Goal: Task Accomplishment & Management: Manage account settings

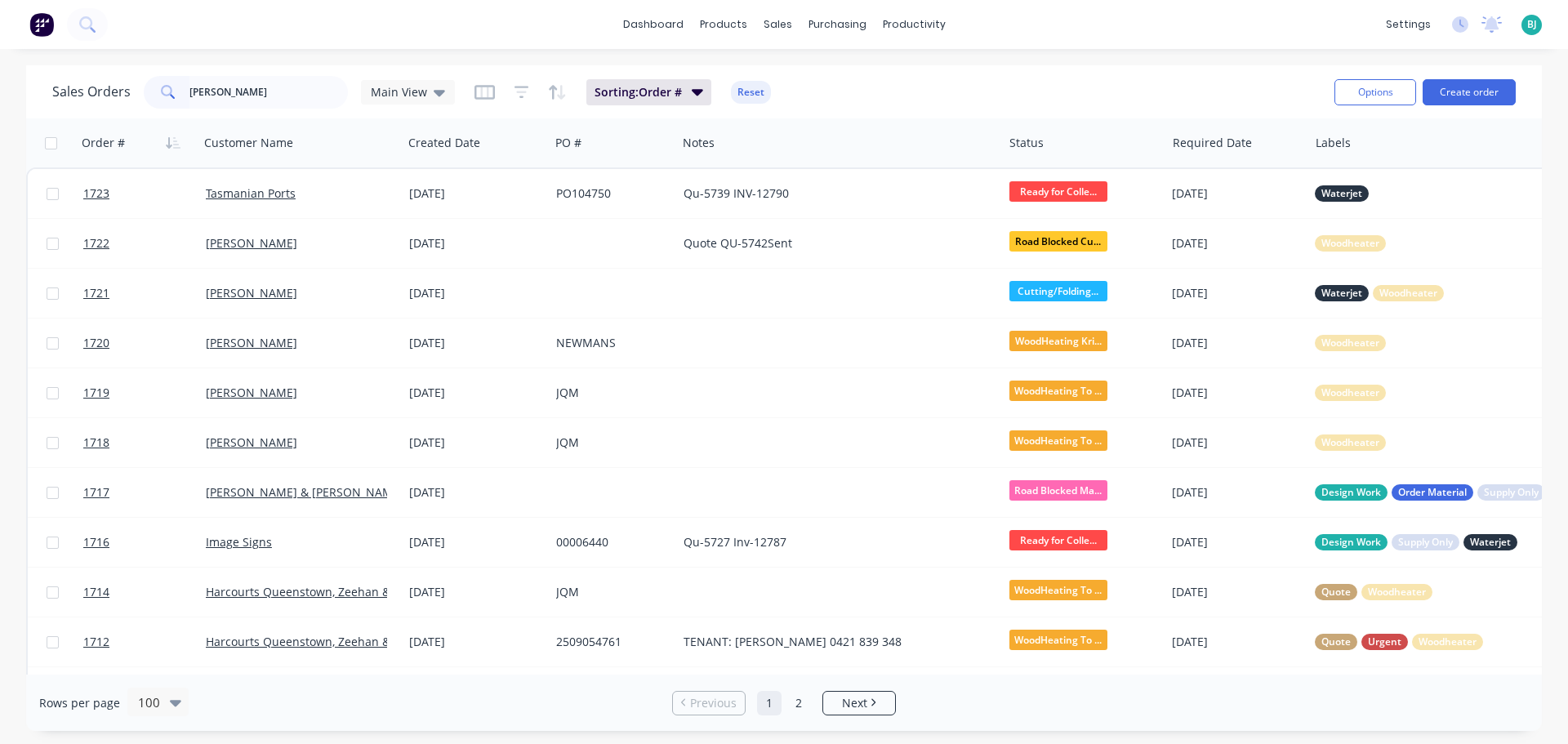
type input "[PERSON_NAME]"
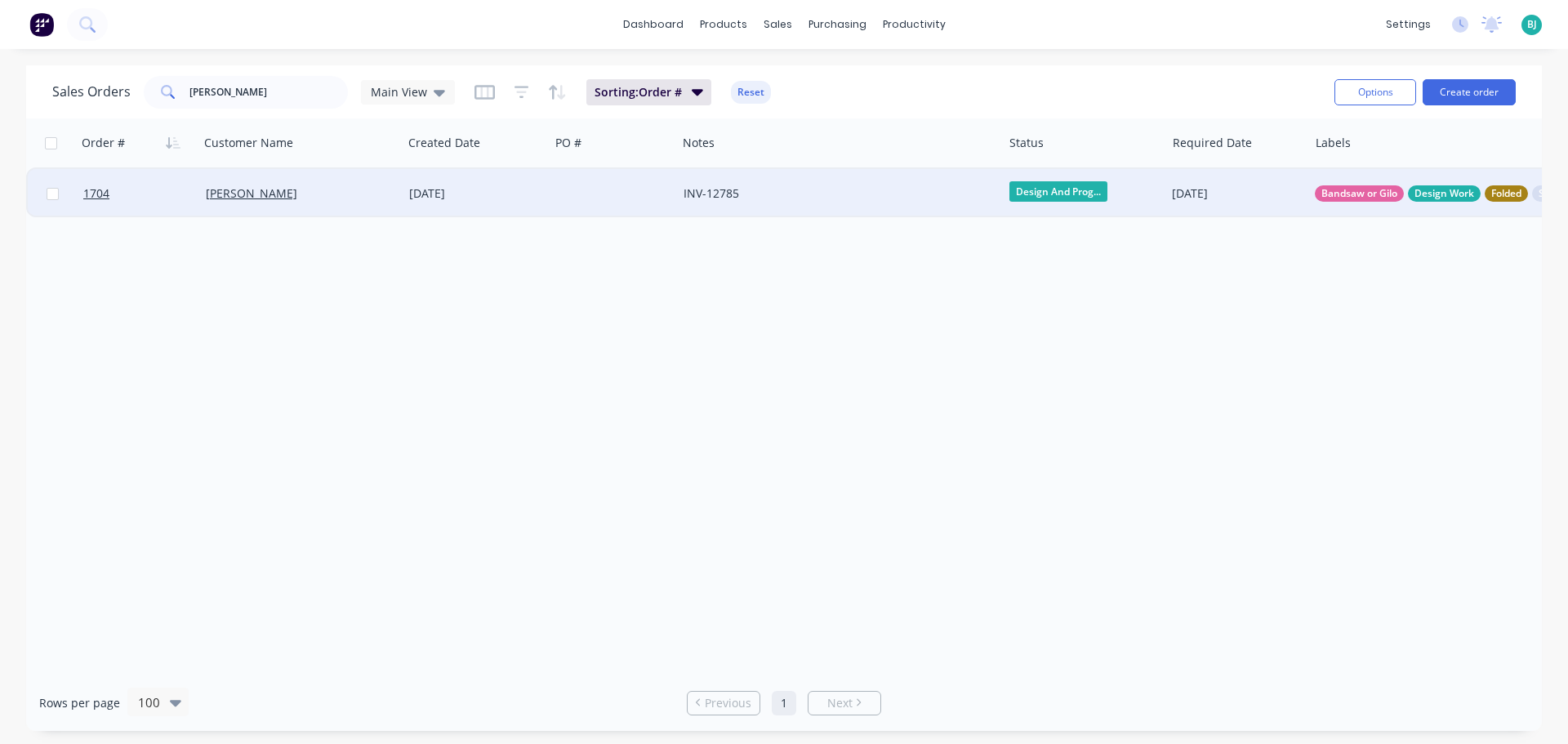
click at [525, 201] on div "[DATE]" at bounding box center [476, 194] width 147 height 49
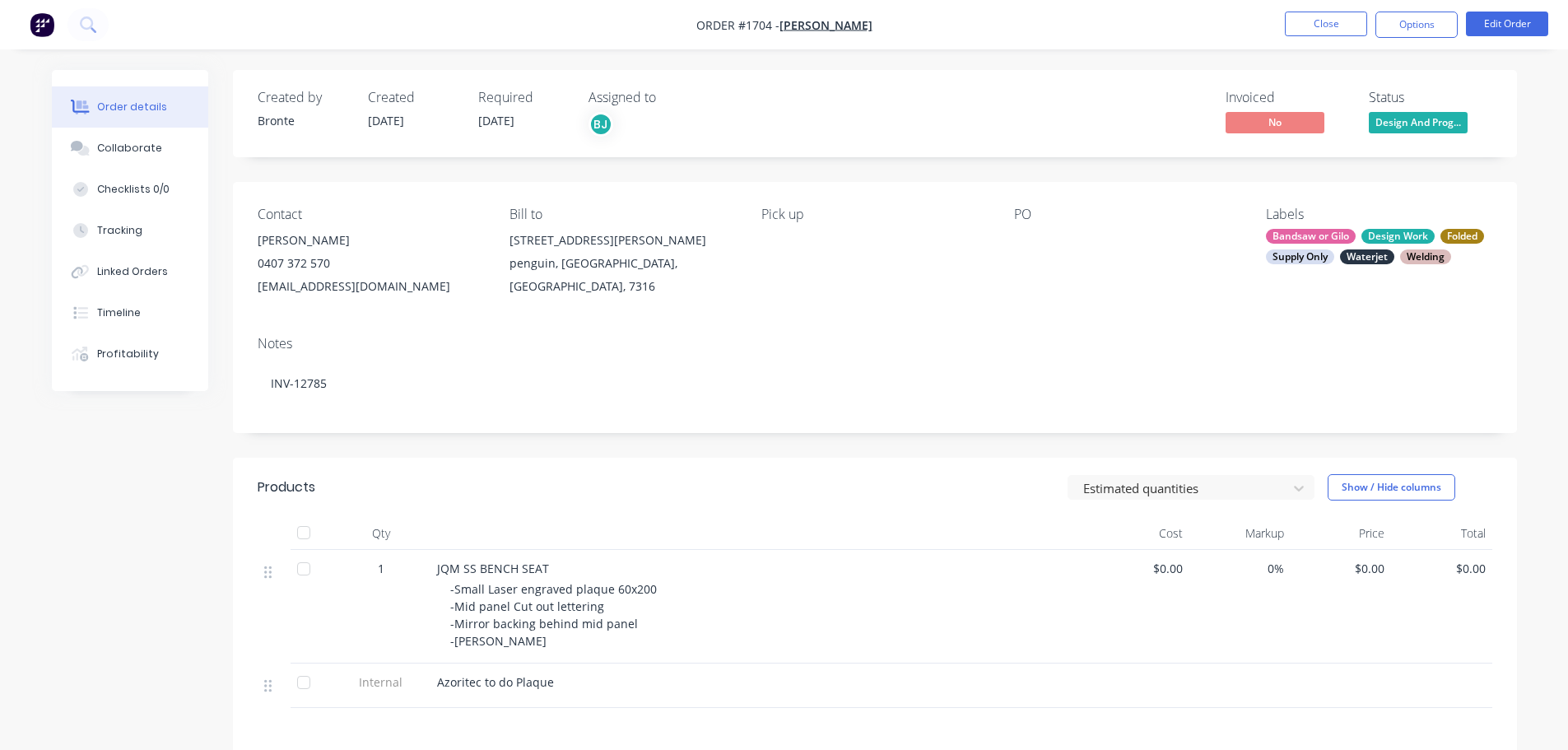
click at [1389, 126] on span "Design And Prog..." at bounding box center [1418, 122] width 99 height 20
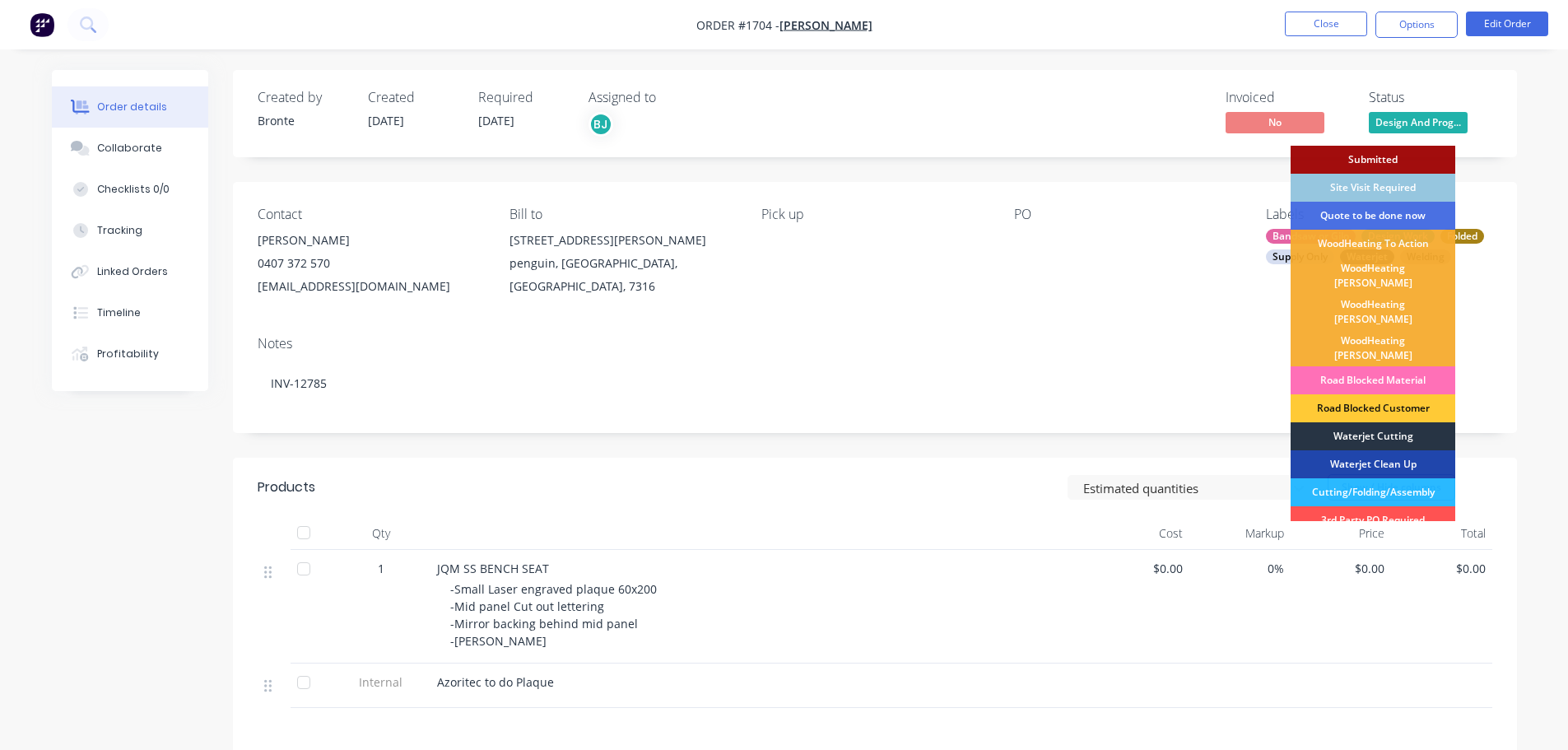
click at [1383, 422] on div "Waterjet Cutting" at bounding box center [1372, 436] width 164 height 28
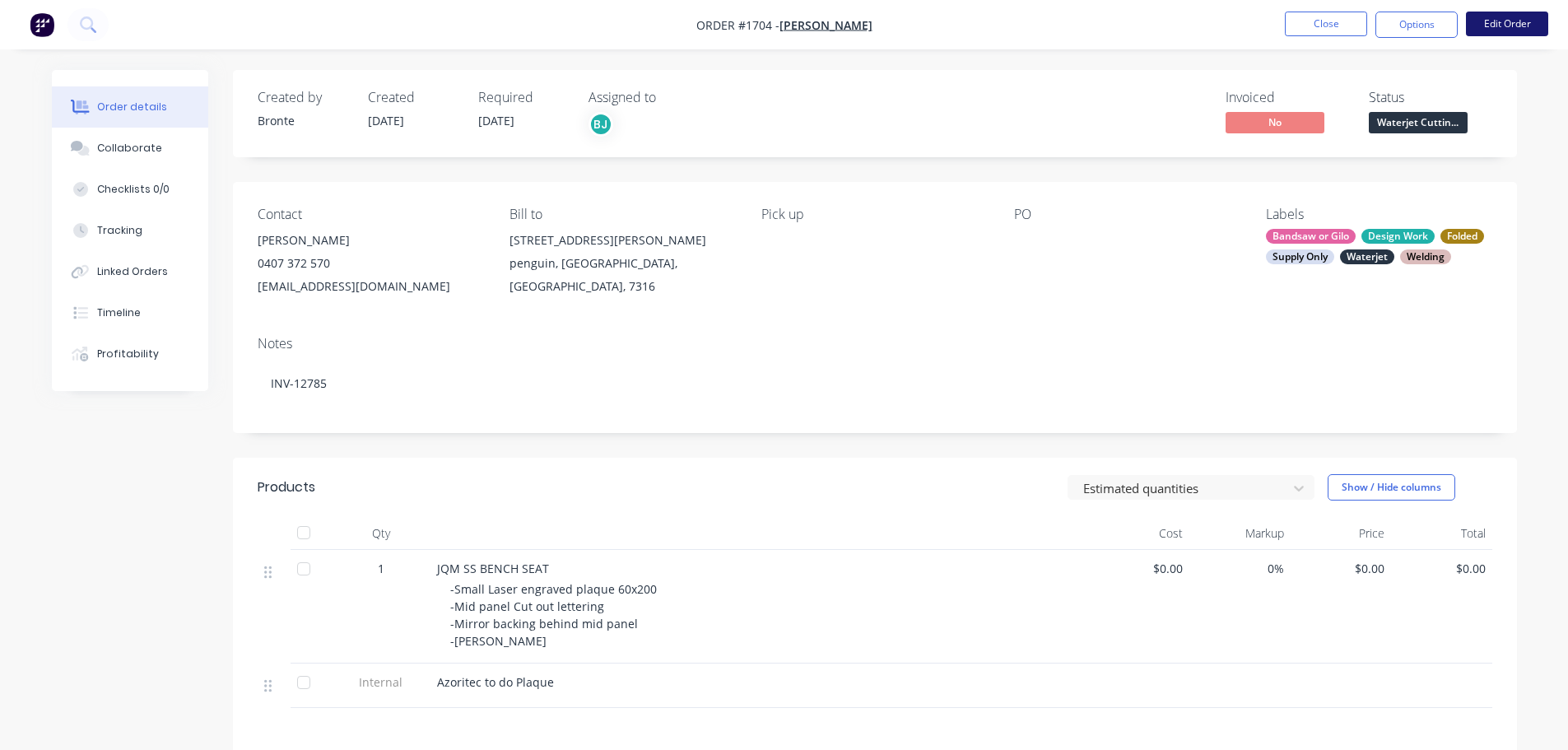
click at [1506, 28] on button "Edit Order" at bounding box center [1507, 24] width 83 height 25
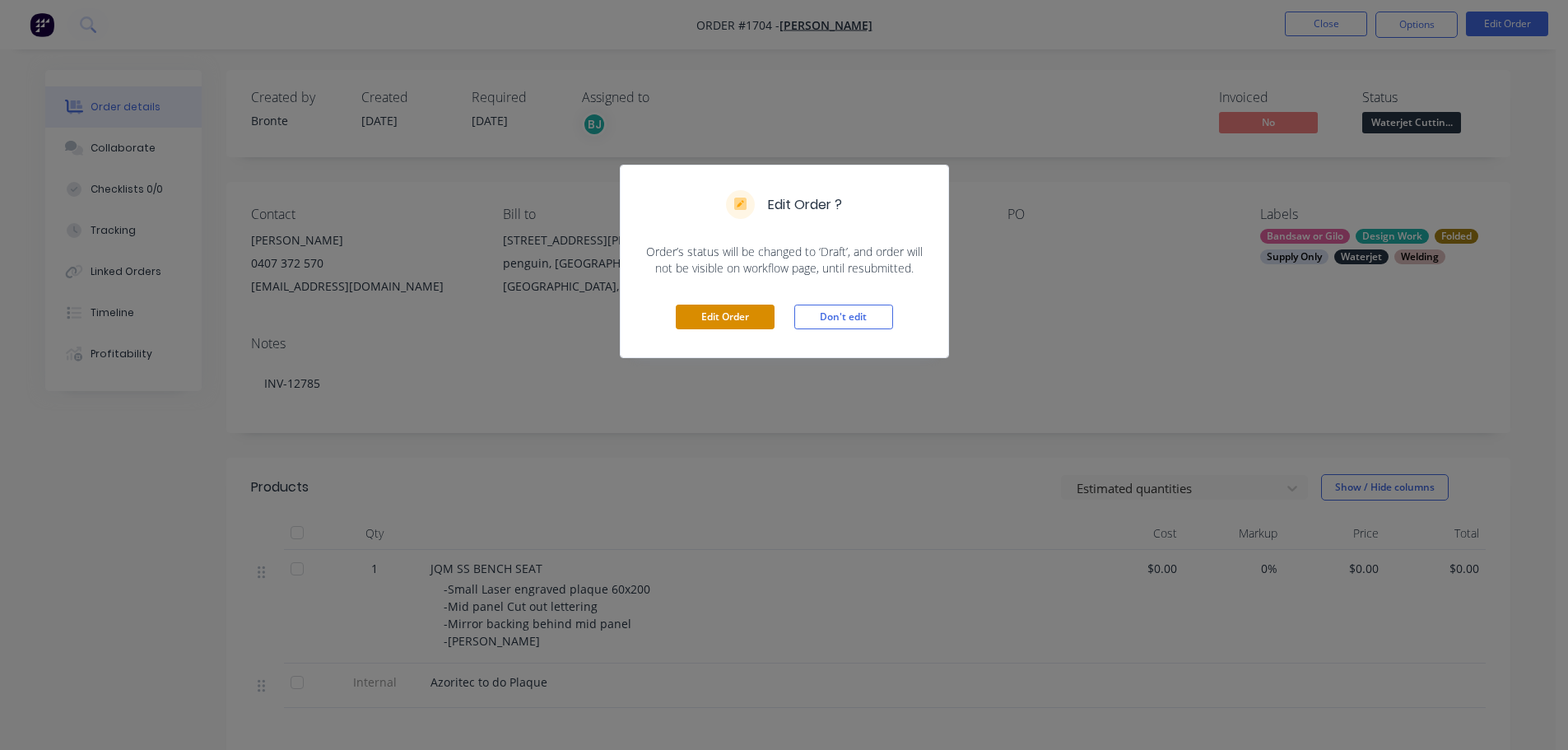
click at [700, 321] on button "Edit Order" at bounding box center [725, 317] width 99 height 25
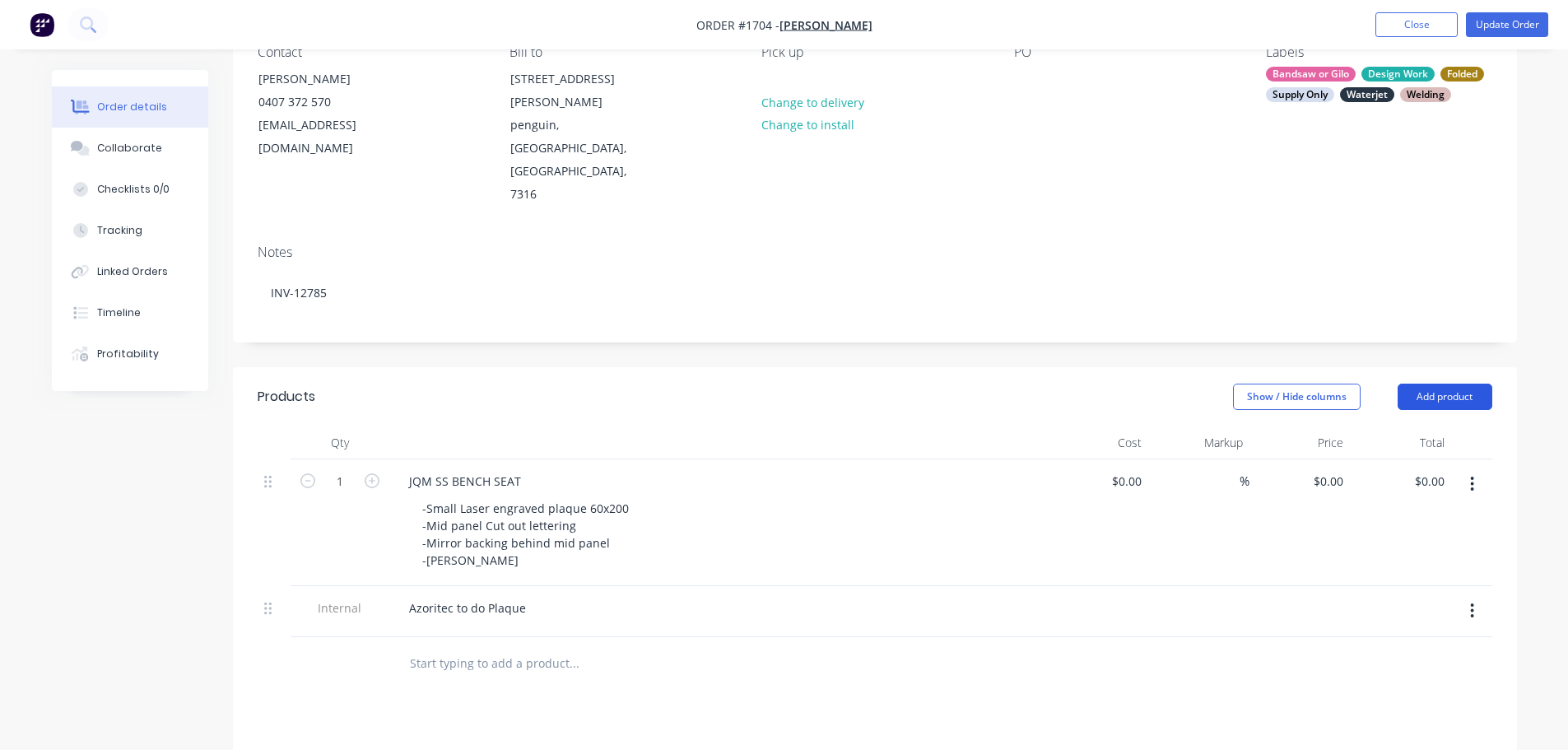
scroll to position [164, 0]
click at [1451, 382] on button "Add product" at bounding box center [1444, 395] width 95 height 27
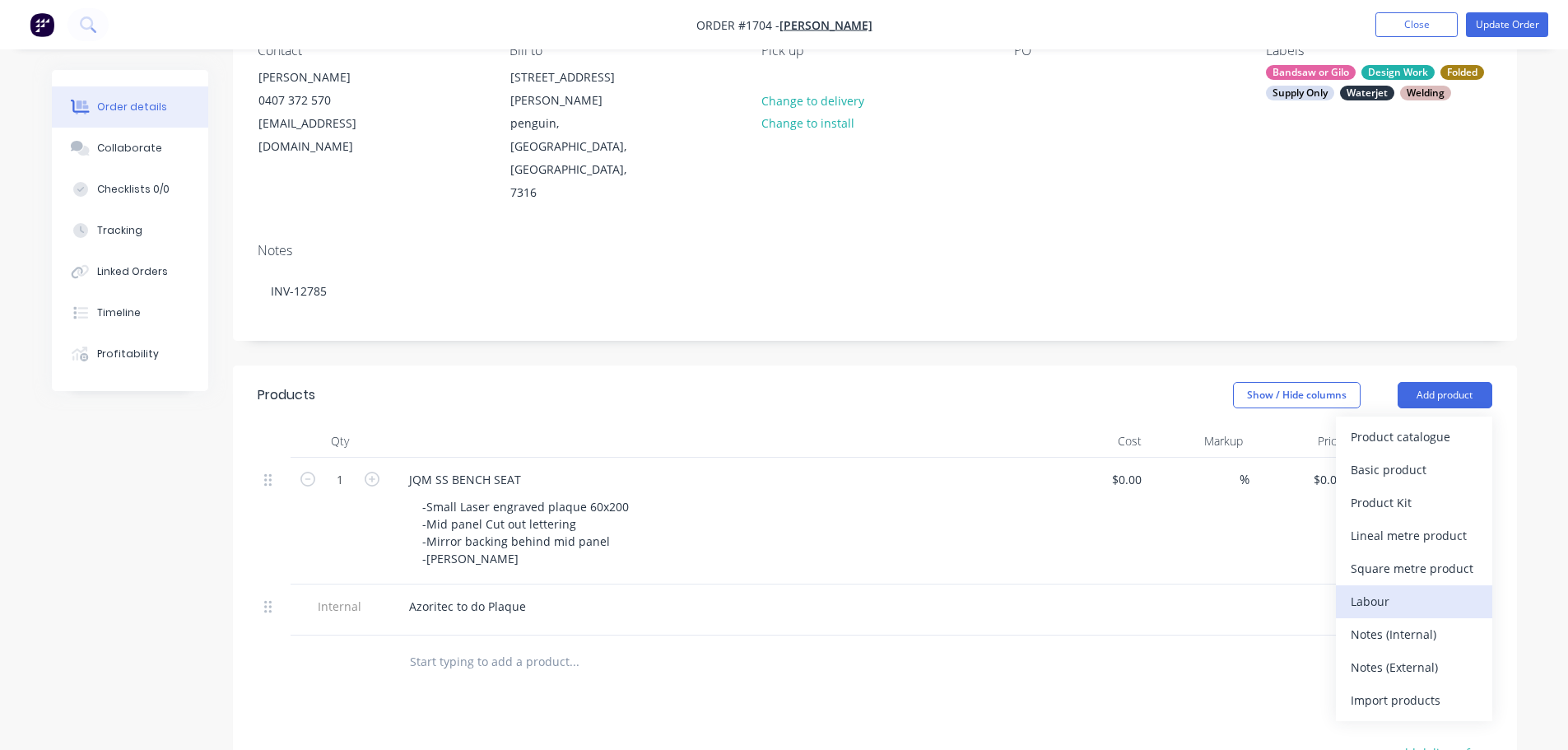
click at [1414, 589] on div "Labour" at bounding box center [1414, 601] width 127 height 24
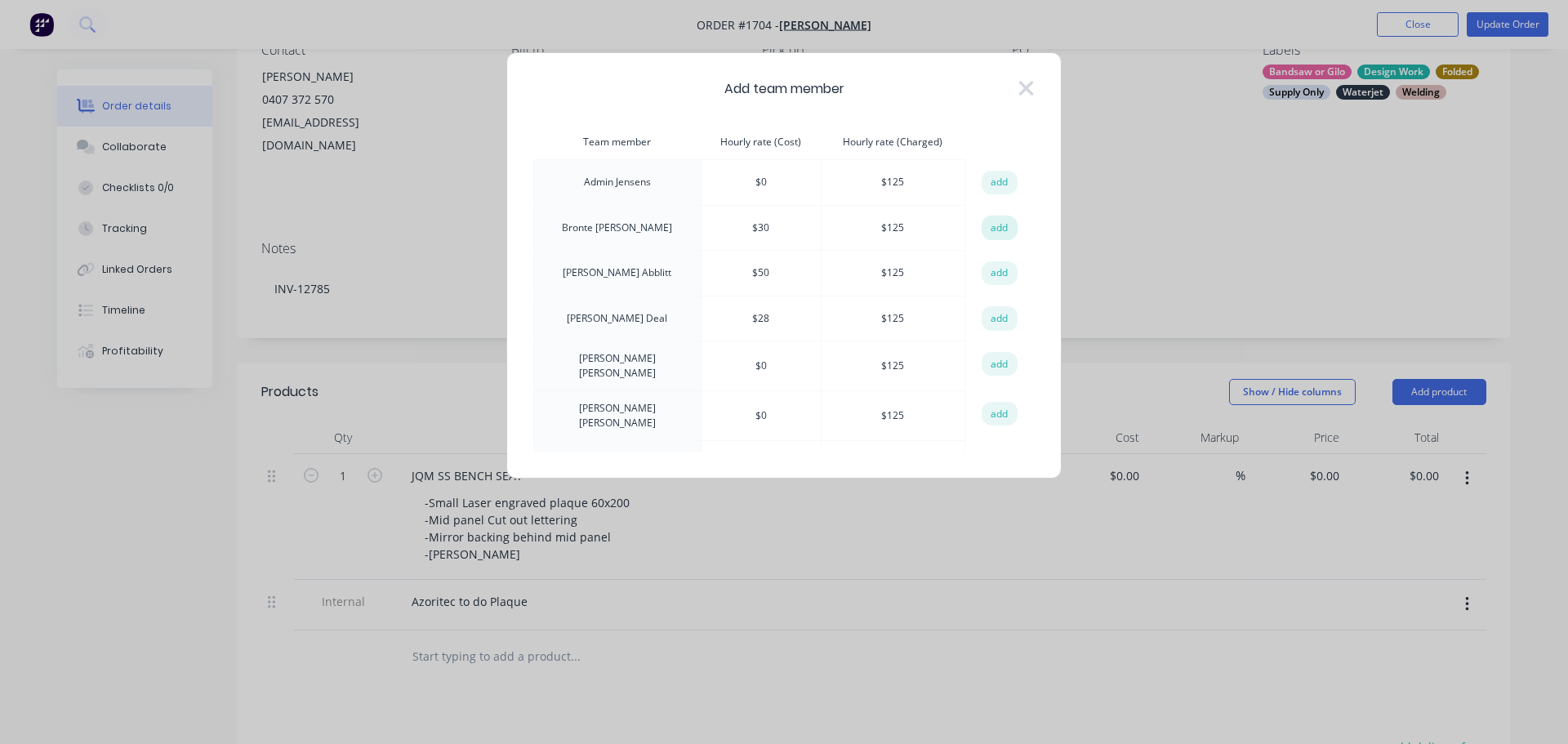
click at [988, 222] on button "add" at bounding box center [999, 228] width 36 height 25
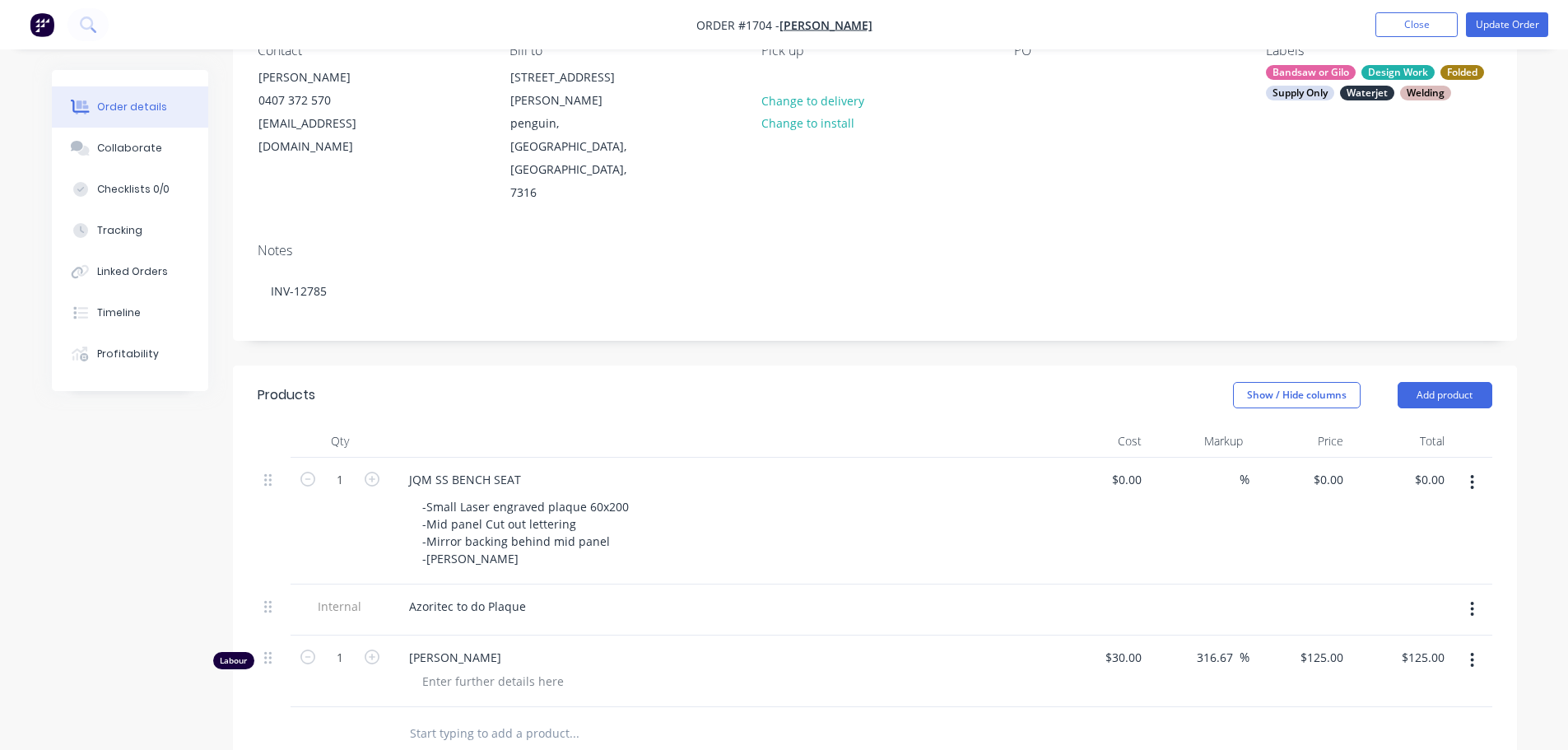
scroll to position [330, 0]
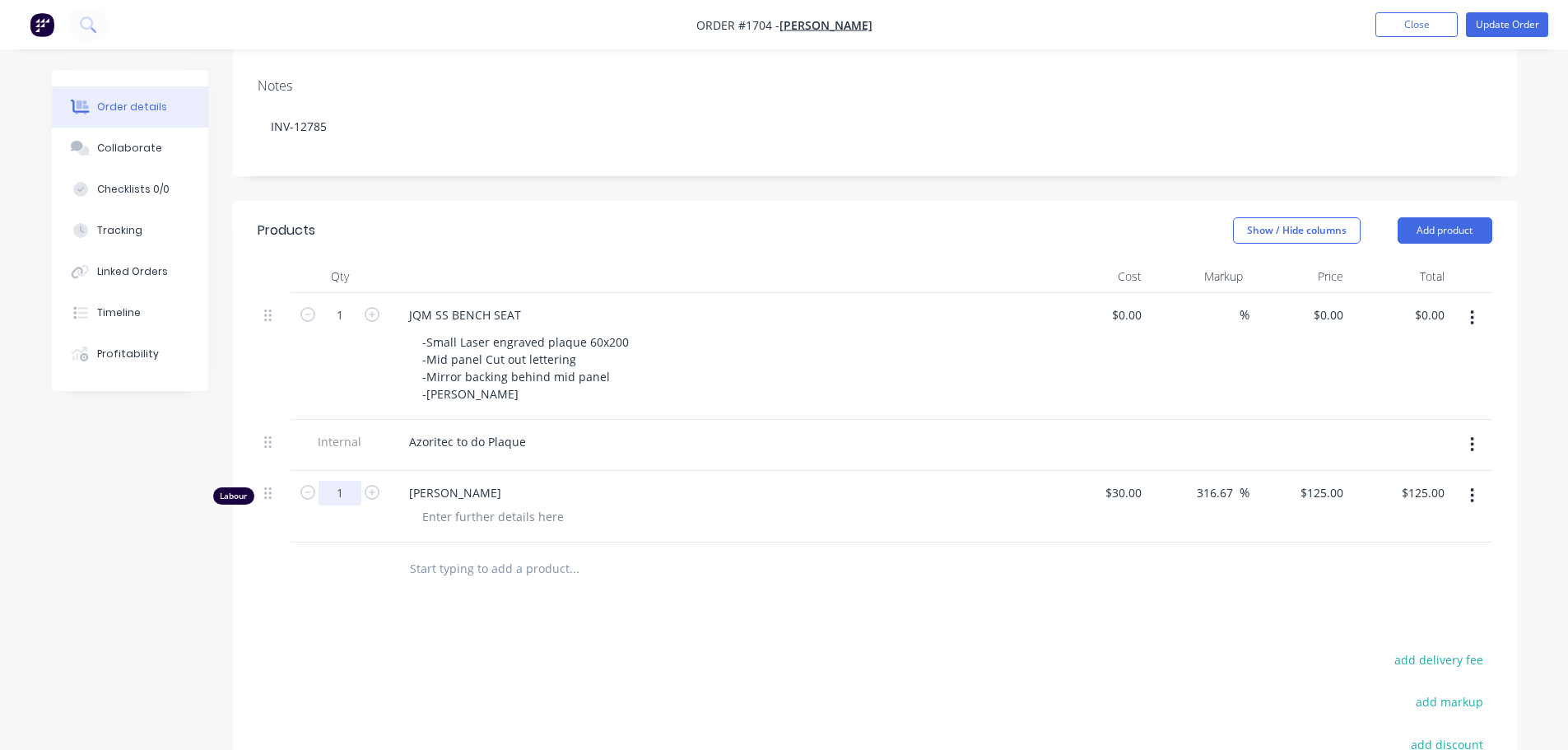
click at [350, 481] on input "1" at bounding box center [340, 493] width 43 height 25
click at [518, 505] on div at bounding box center [493, 517] width 168 height 24
click at [523, 505] on div at bounding box center [493, 517] width 168 height 24
click at [1537, 24] on button "Update Order" at bounding box center [1507, 24] width 83 height 25
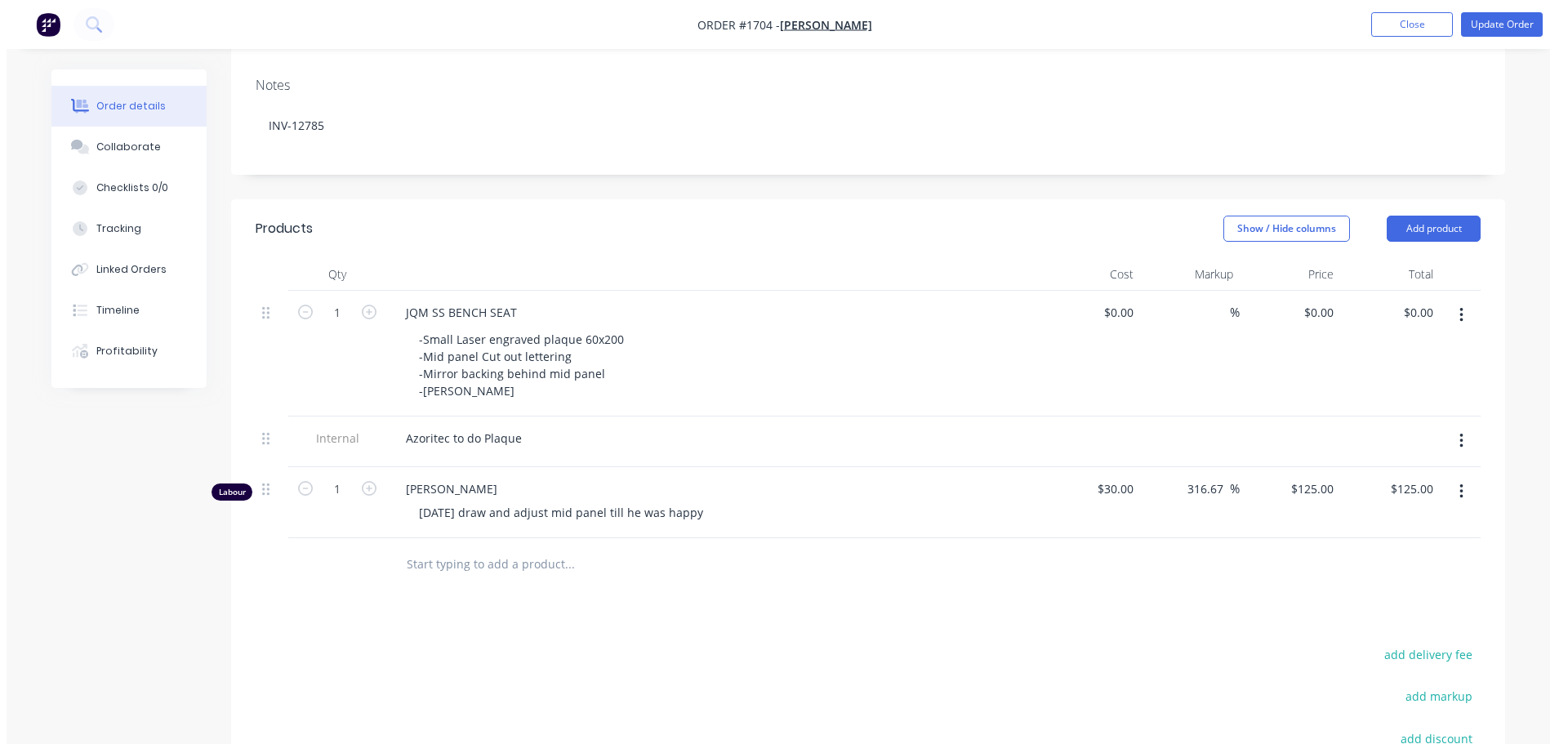
scroll to position [0, 0]
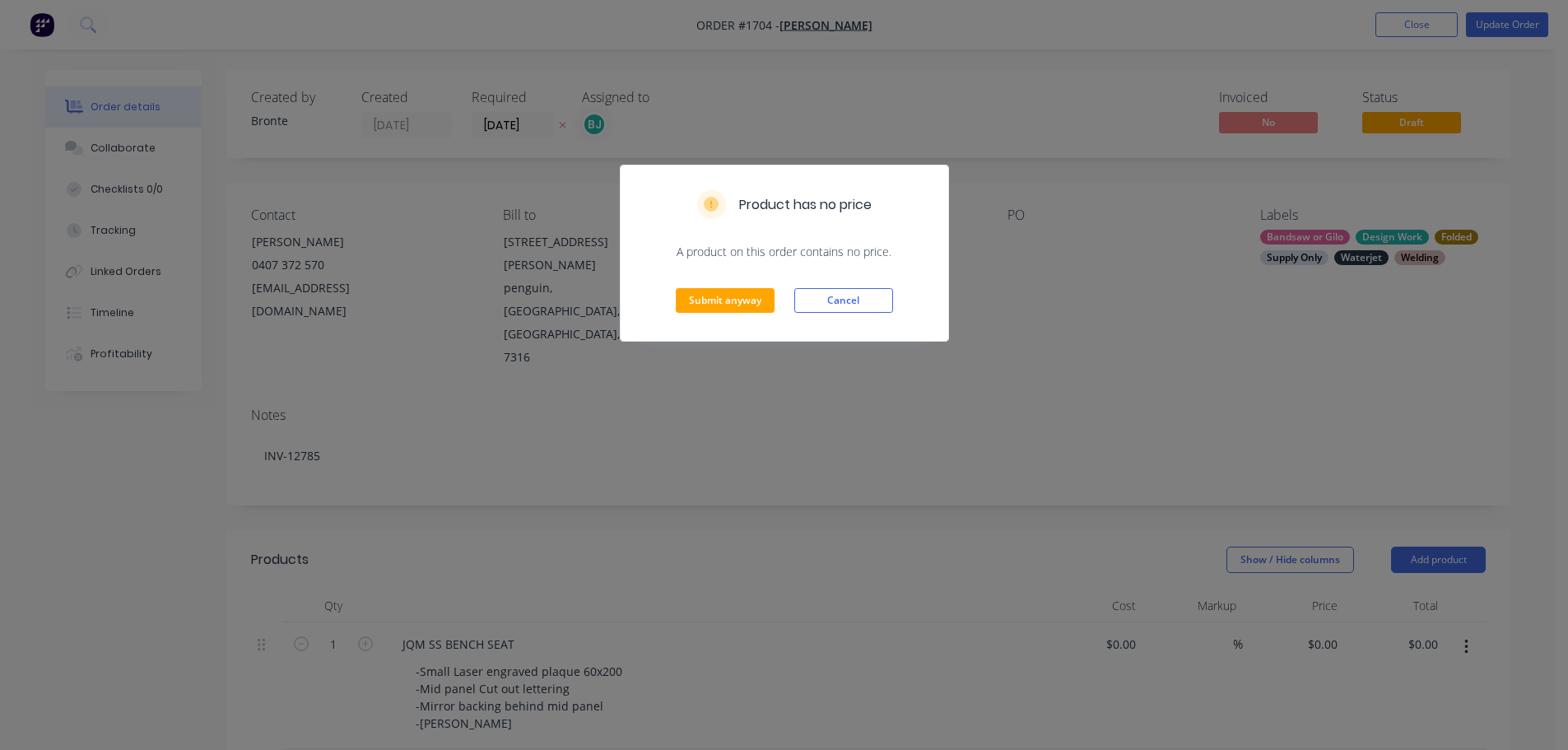
click at [724, 283] on div "Submit anyway Cancel" at bounding box center [784, 300] width 328 height 81
click at [716, 296] on button "Submit anyway" at bounding box center [725, 300] width 99 height 25
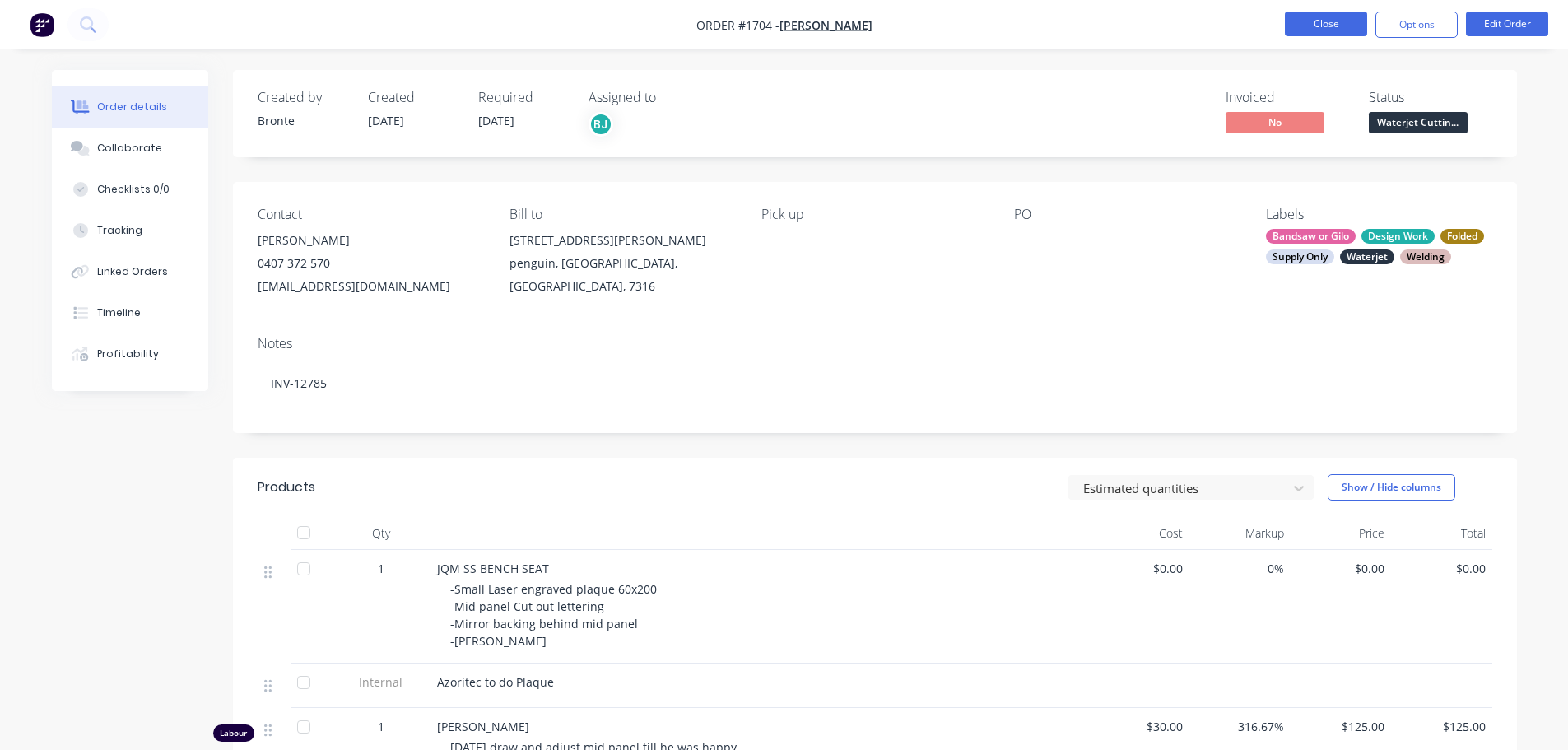
click at [1332, 27] on button "Close" at bounding box center [1326, 24] width 83 height 25
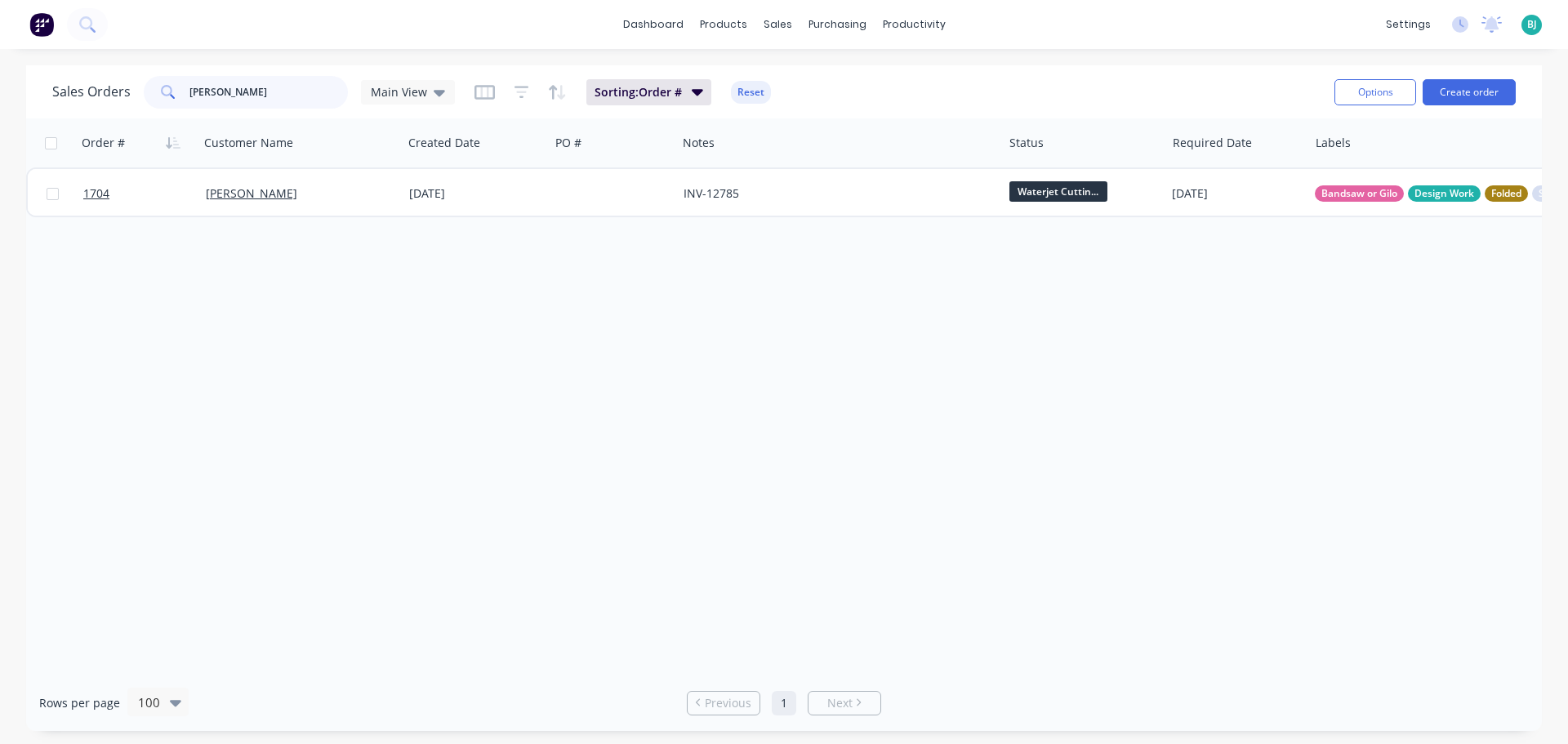
drag, startPoint x: 277, startPoint y: 93, endPoint x: 123, endPoint y: 101, distance: 154.2
click at [130, 99] on div "Sales Orders [PERSON_NAME] Main View" at bounding box center [253, 92] width 403 height 33
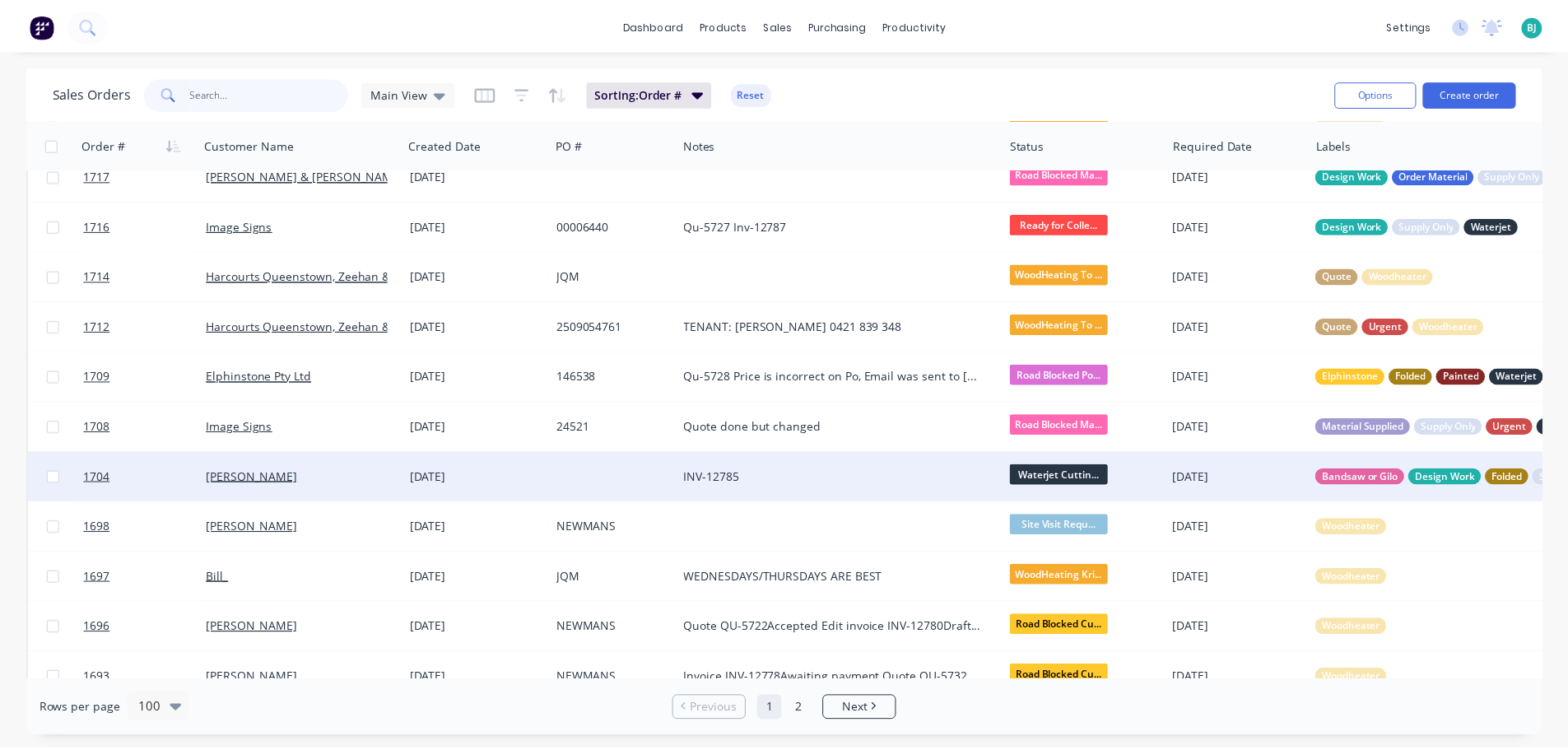
scroll to position [330, 0]
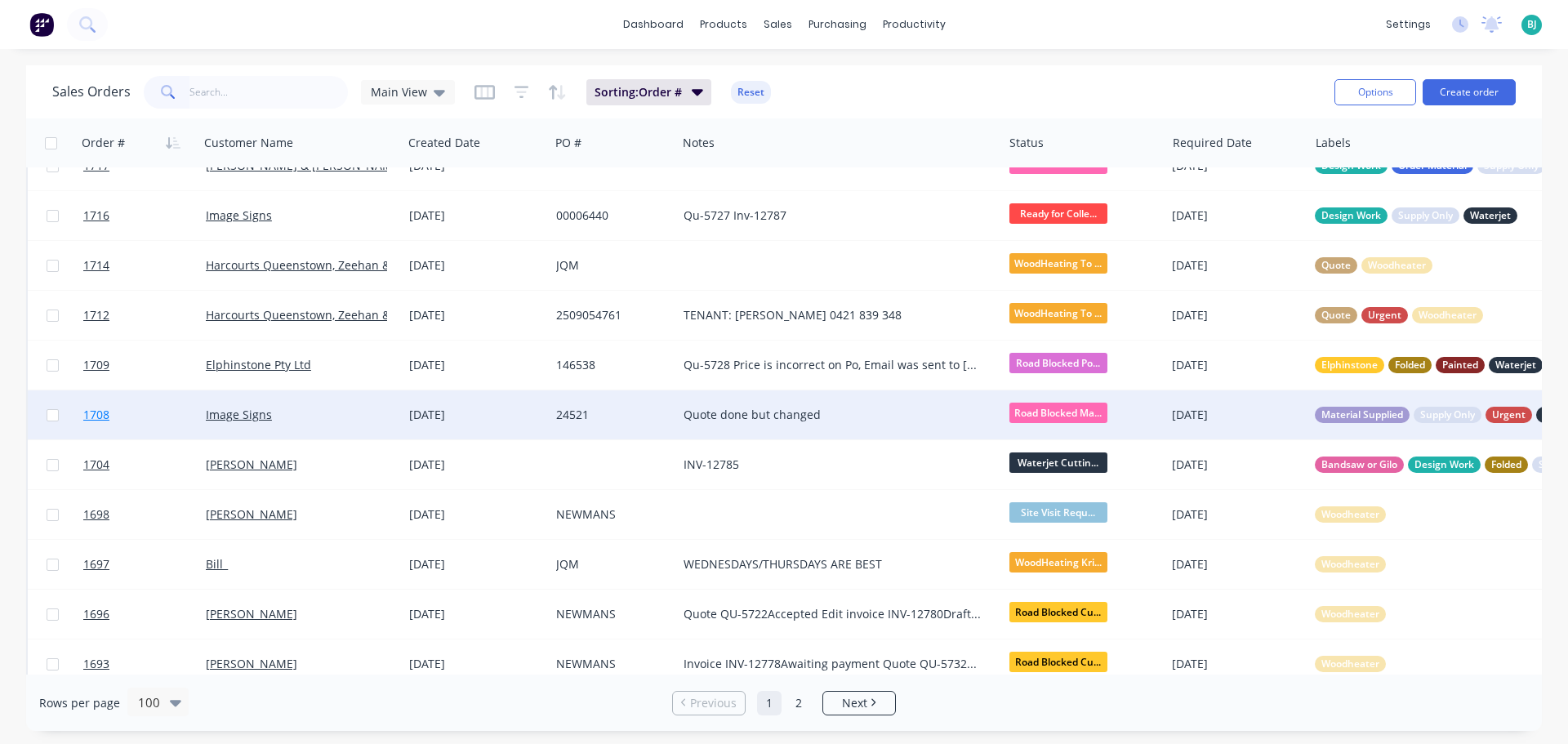
click at [171, 419] on link "1708" at bounding box center [144, 415] width 122 height 49
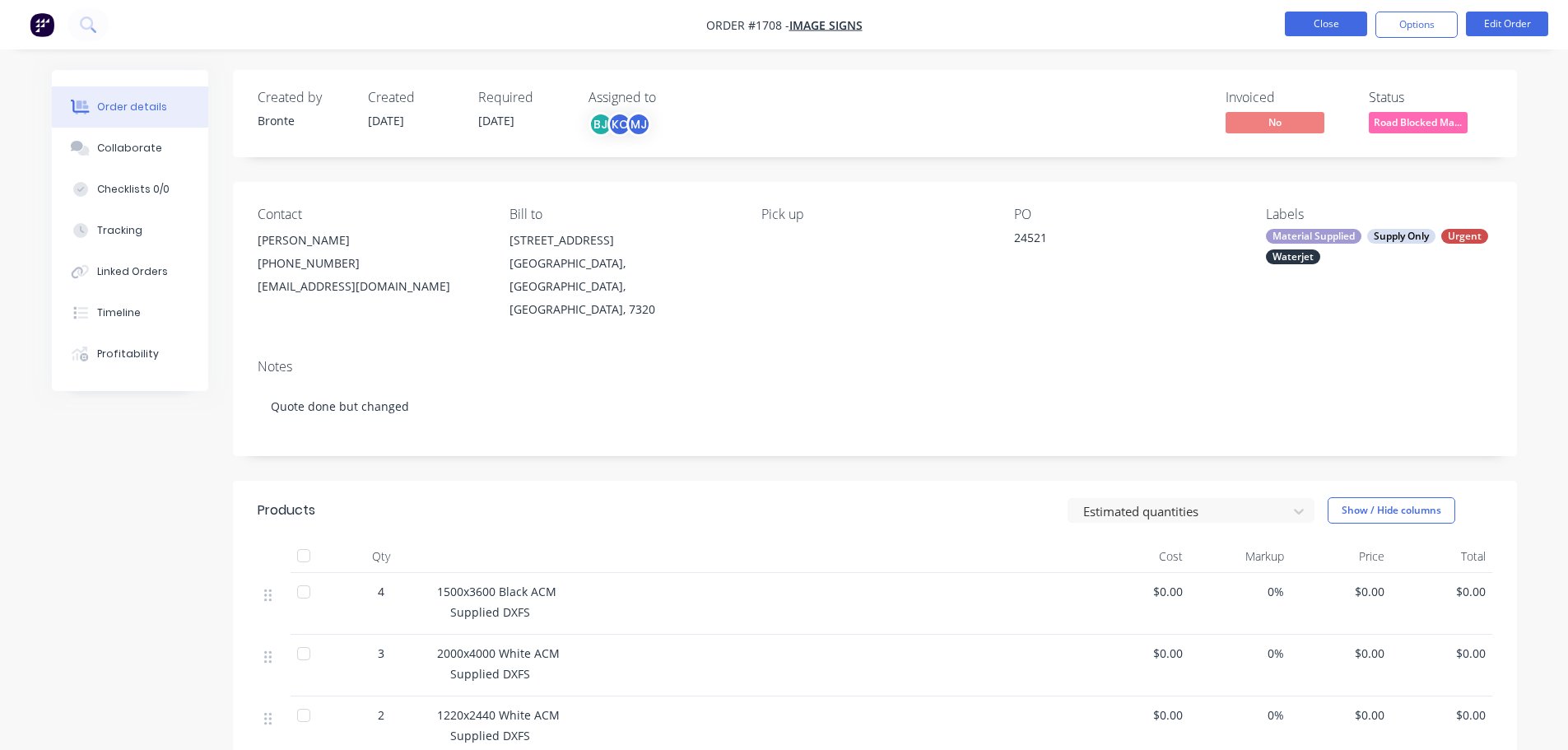
click at [1338, 29] on button "Close" at bounding box center [1326, 24] width 83 height 25
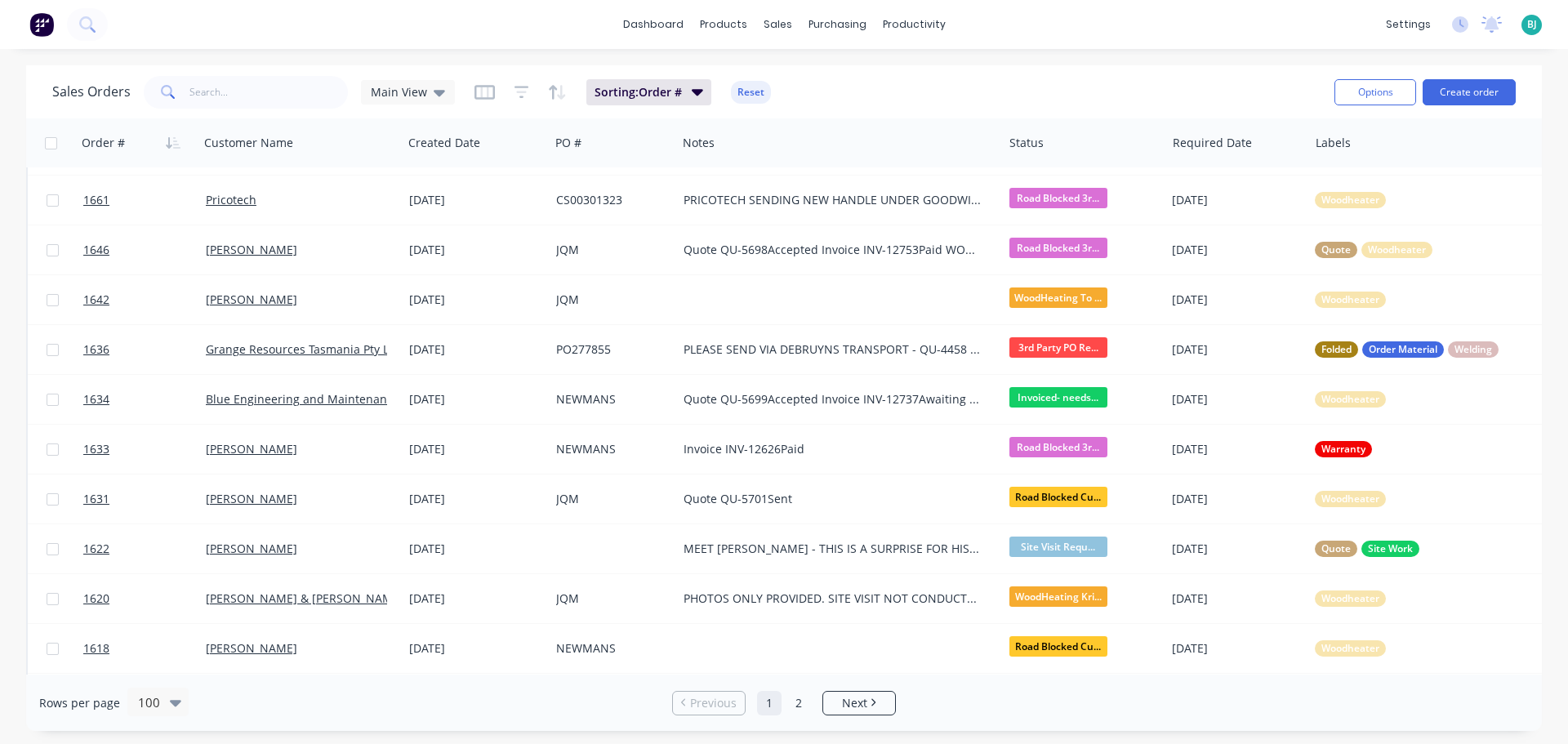
scroll to position [1715, 0]
